Goal: Information Seeking & Learning: Learn about a topic

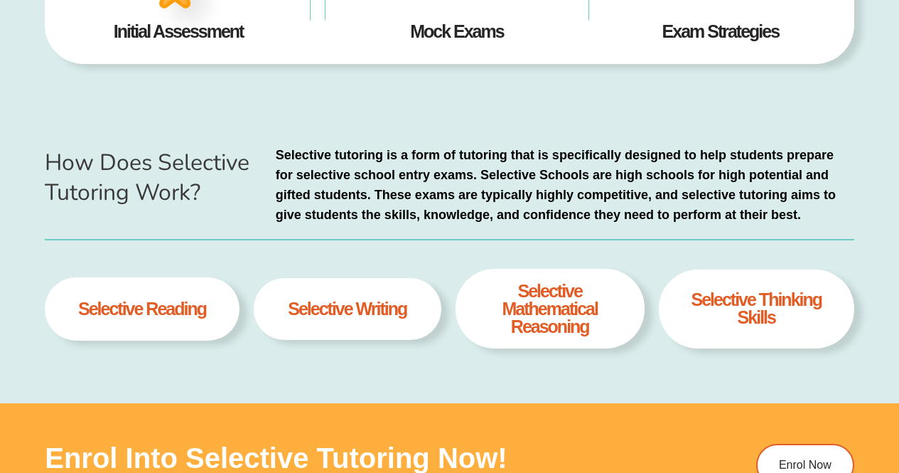
scroll to position [522, 0]
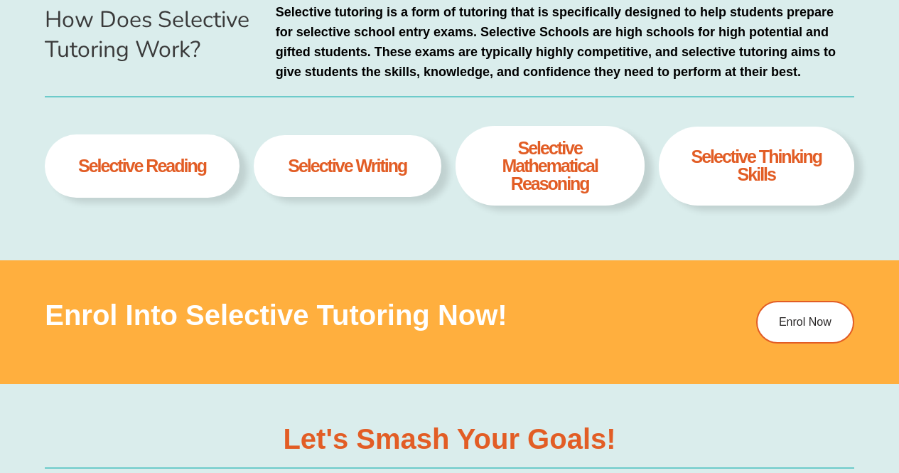
click at [760, 171] on h4 "Selective thinking skills" at bounding box center [756, 166] width 152 height 36
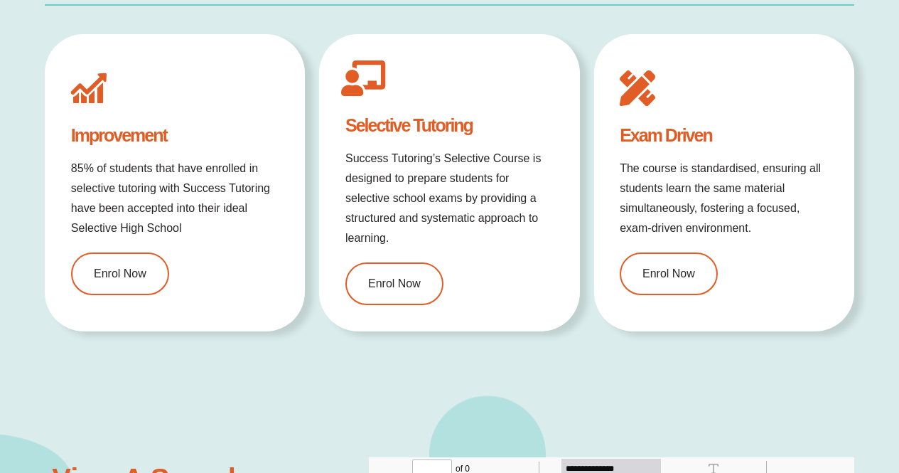
scroll to position [0, 0]
type input "*"
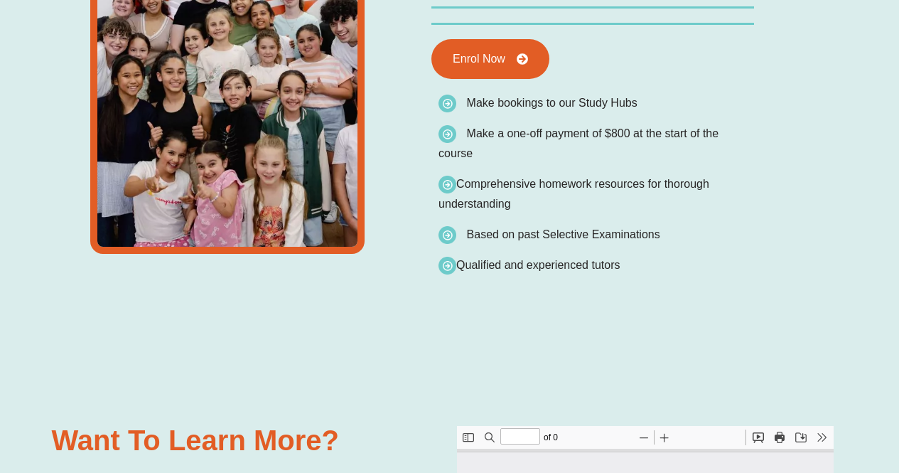
scroll to position [2875, 0]
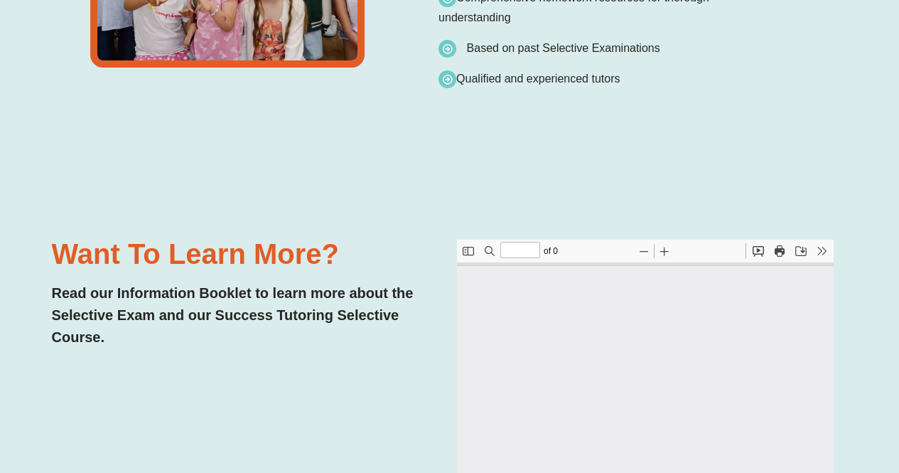
type input "*"
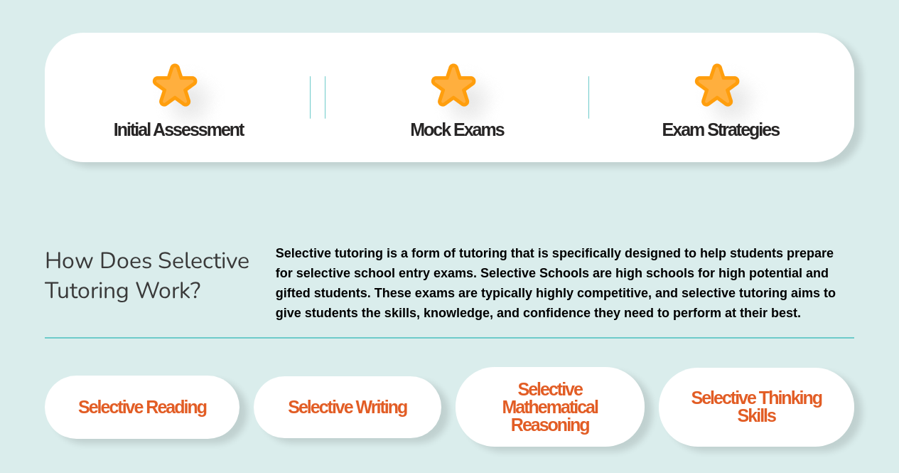
scroll to position [64, 0]
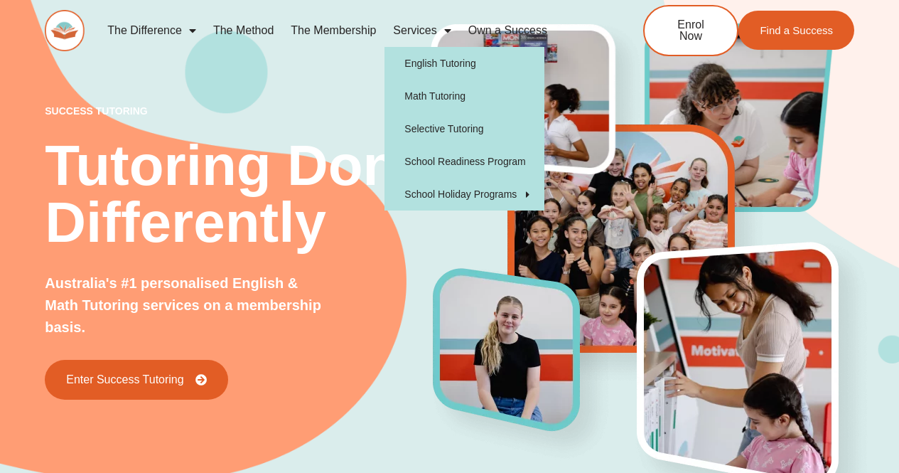
click at [451, 29] on span "Menu" at bounding box center [444, 31] width 14 height 26
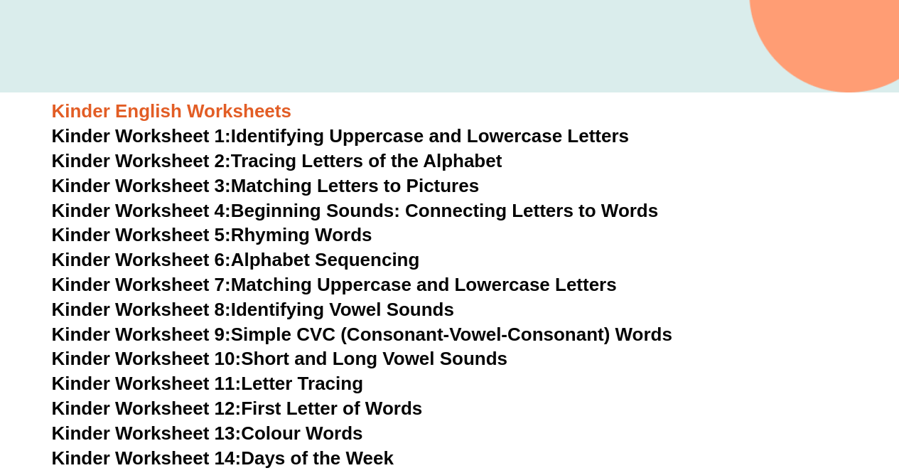
scroll to position [492, 0]
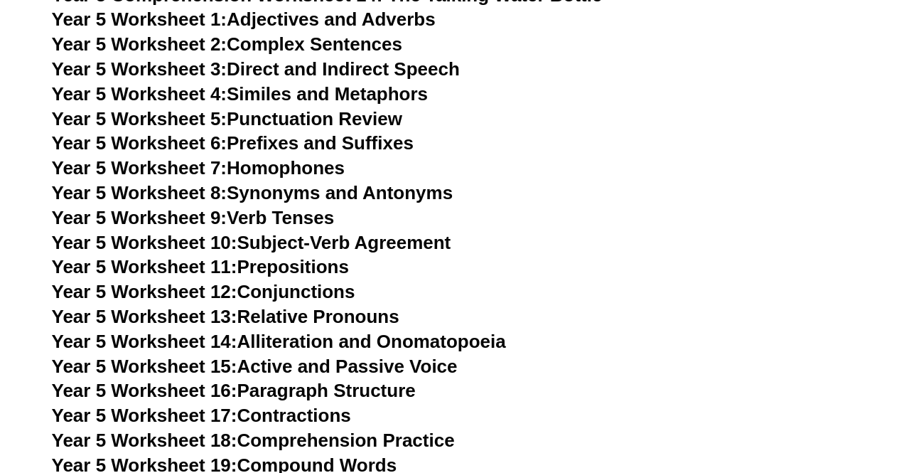
scroll to position [6876, 0]
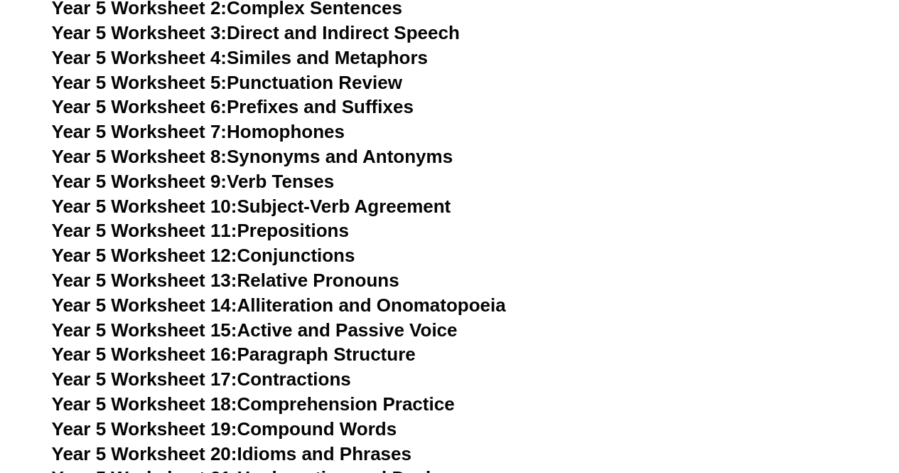
click at [866, 53] on section "Year 3 English Worksheets Year 3 Comprehension Worksheet 1: Exploring the Wonde…" at bounding box center [449, 428] width 899 height 5915
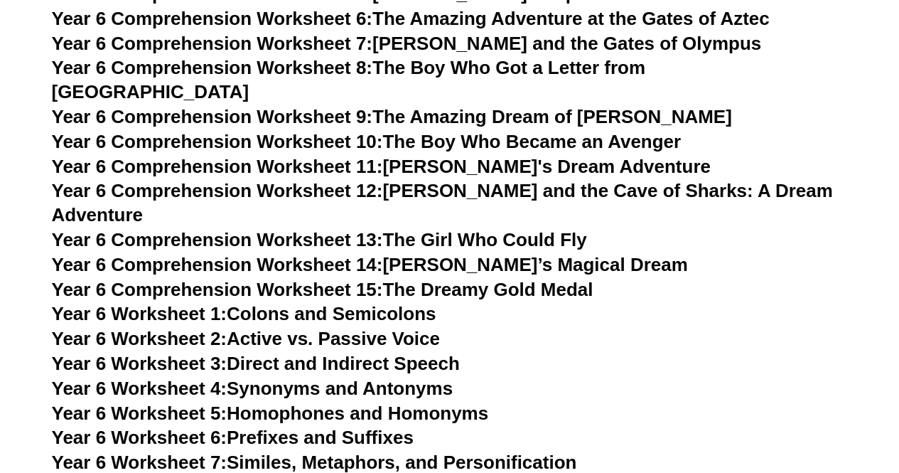
scroll to position [7668, 0]
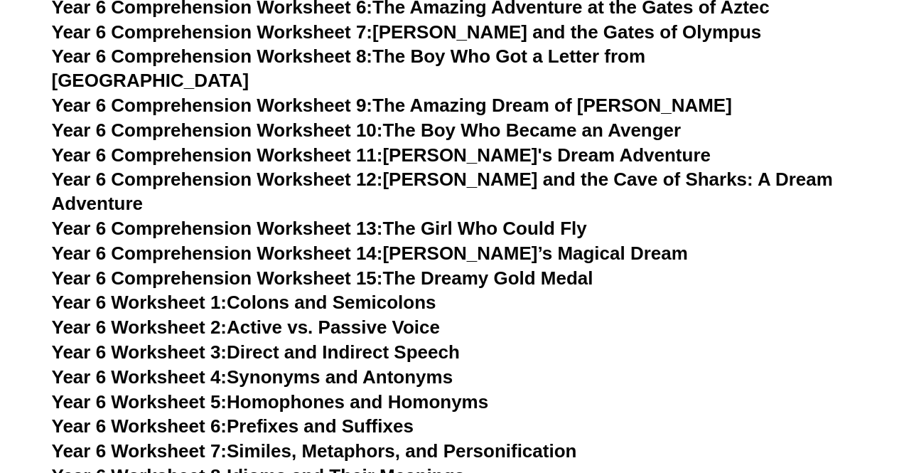
click at [150, 267] on span "Year 6 Comprehension Worksheet 15:" at bounding box center [217, 277] width 331 height 21
